Goal: Task Accomplishment & Management: Use online tool/utility

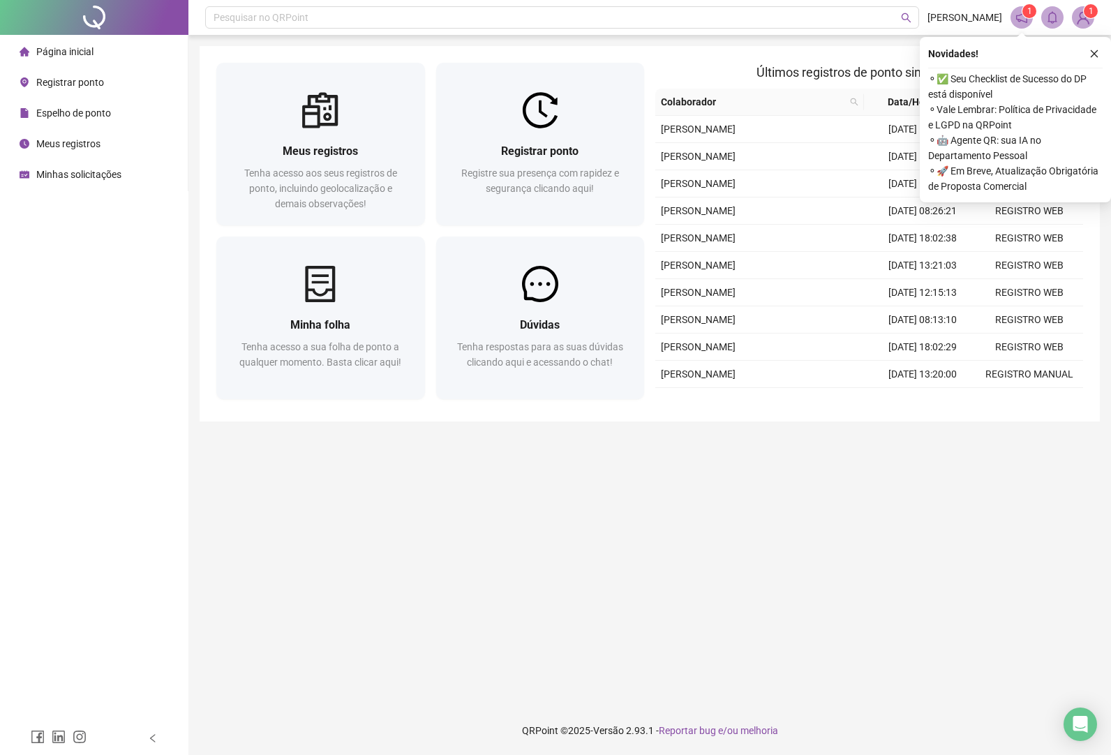
click at [63, 80] on span "Registrar ponto" at bounding box center [70, 82] width 68 height 11
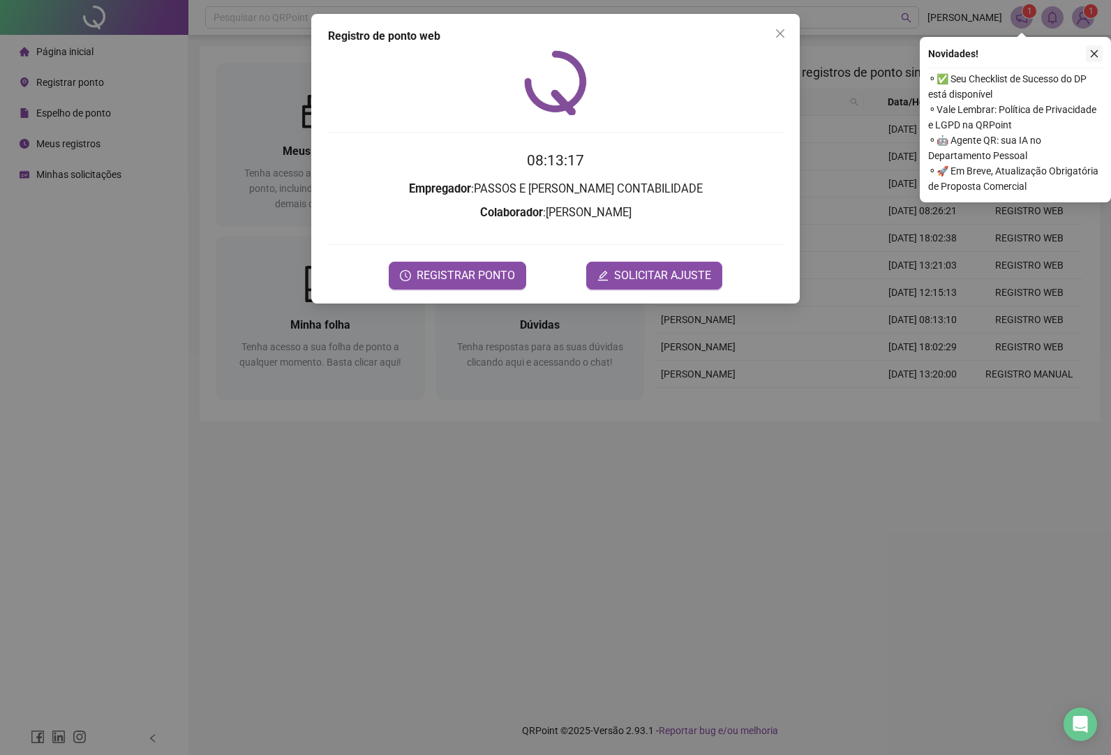
click at [1094, 53] on icon "close" at bounding box center [1094, 54] width 10 height 10
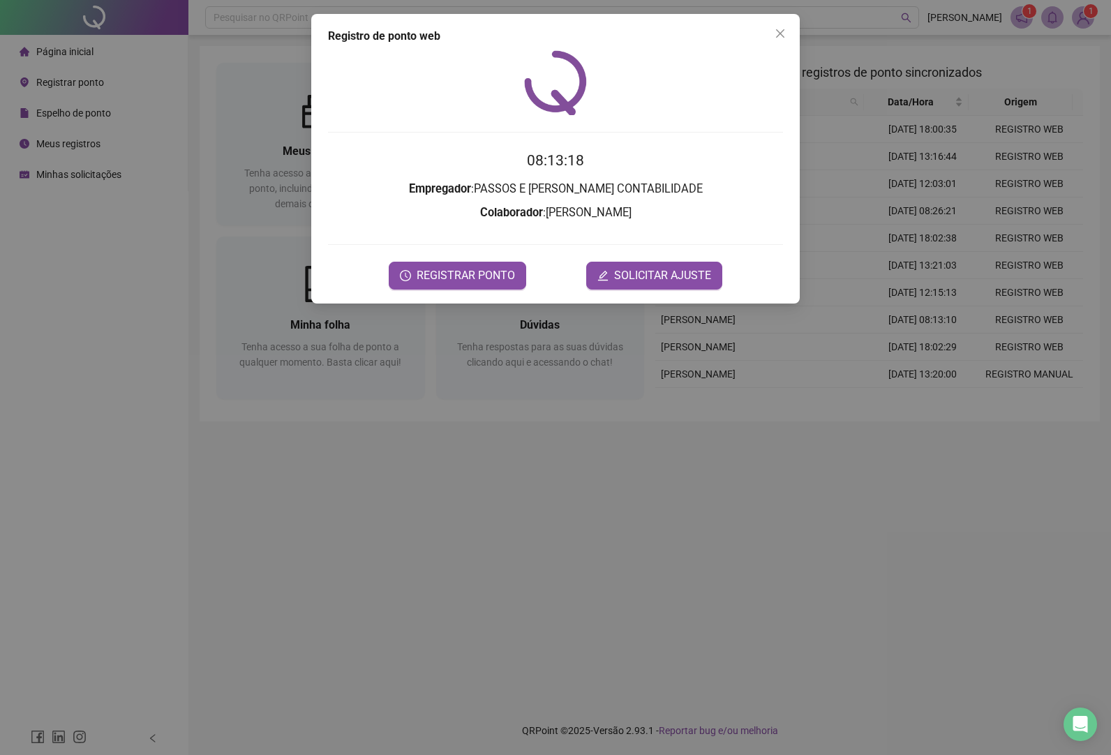
drag, startPoint x: 779, startPoint y: 29, endPoint x: 650, endPoint y: 66, distance: 133.6
click at [779, 29] on icon "close" at bounding box center [780, 33] width 11 height 11
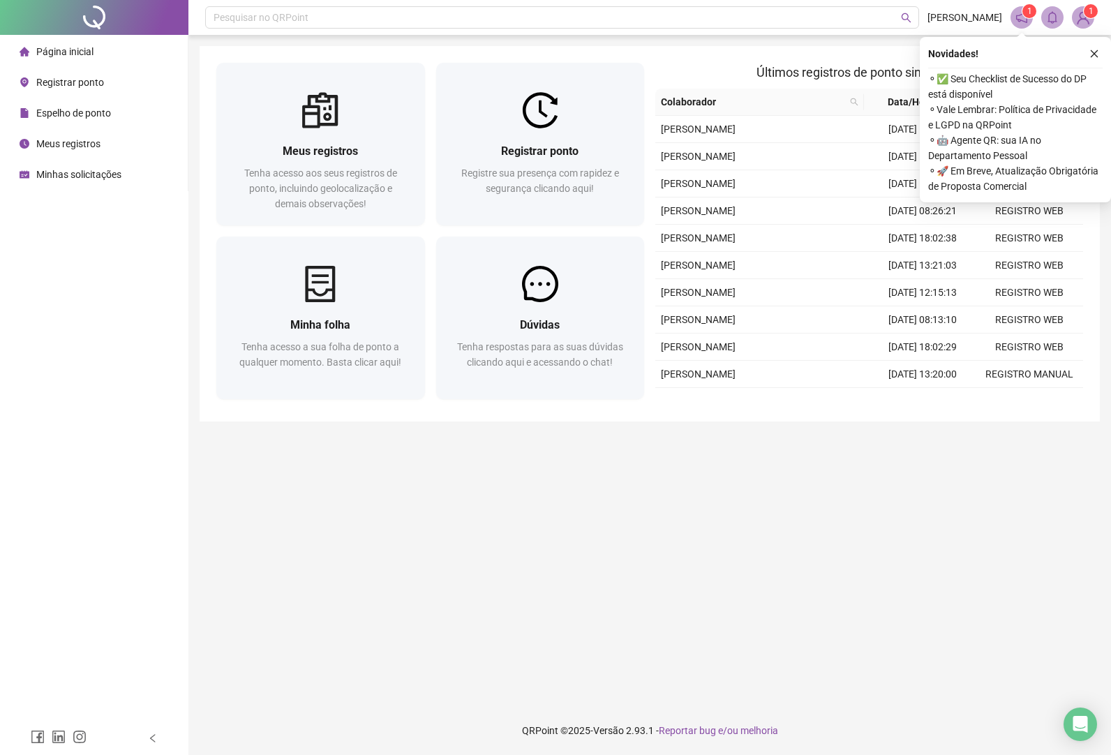
click at [1096, 53] on icon "close" at bounding box center [1094, 54] width 10 height 10
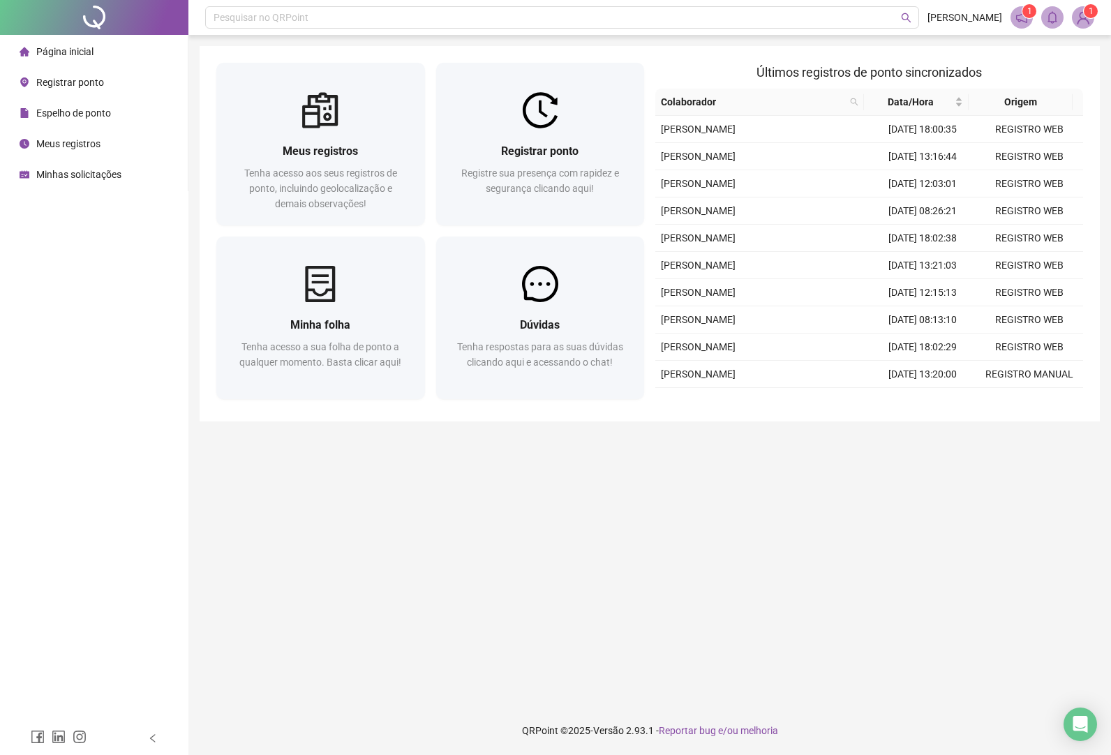
click at [79, 83] on span "Registrar ponto" at bounding box center [70, 82] width 68 height 11
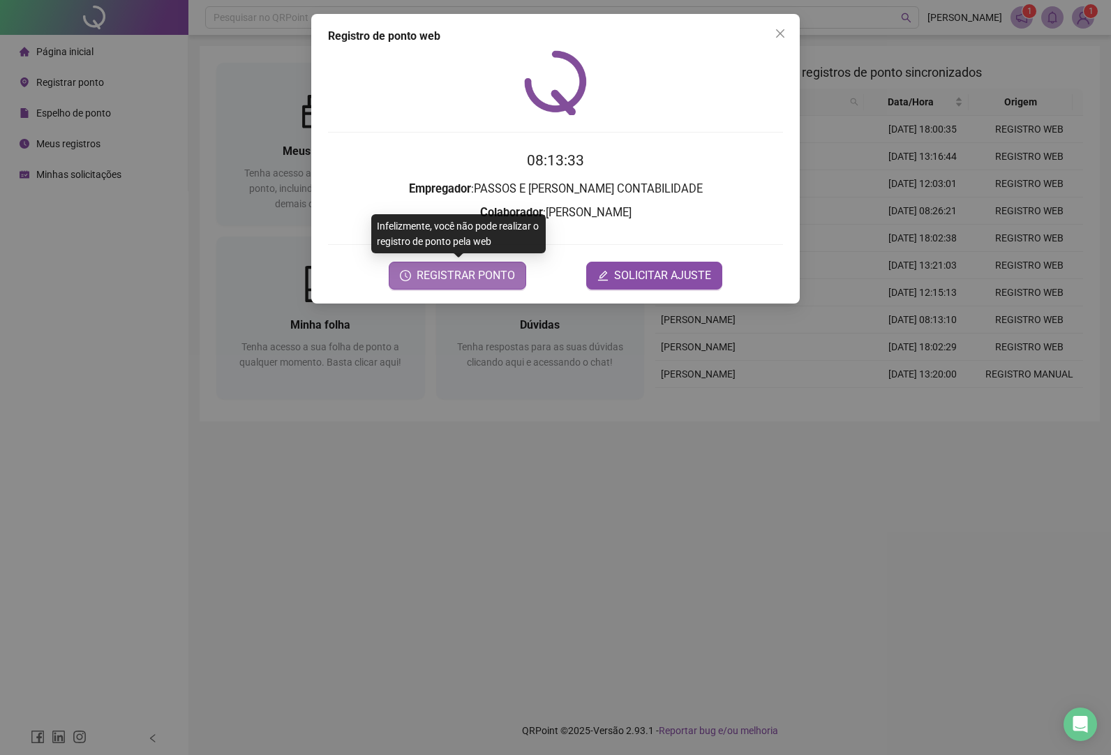
click at [455, 282] on span "REGISTRAR PONTO" at bounding box center [466, 275] width 98 height 17
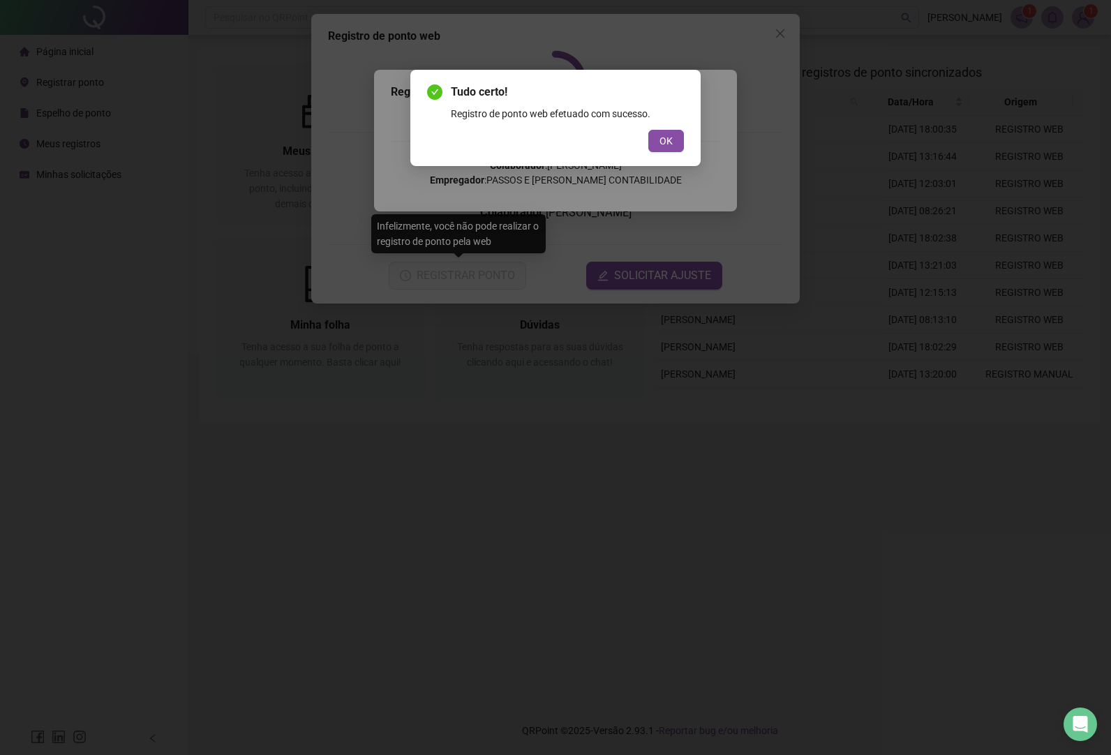
click at [671, 140] on span "OK" at bounding box center [666, 140] width 13 height 15
